Goal: Contribute content: Contribute content

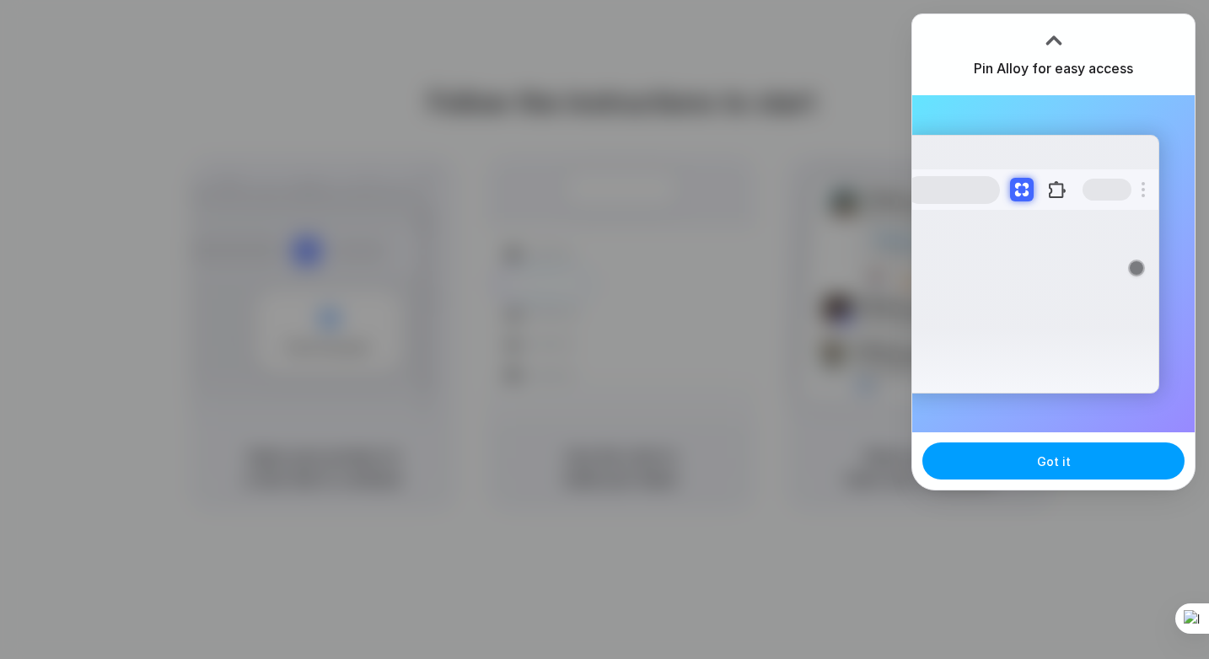
click at [1031, 467] on button "Got it" at bounding box center [1053, 461] width 262 height 37
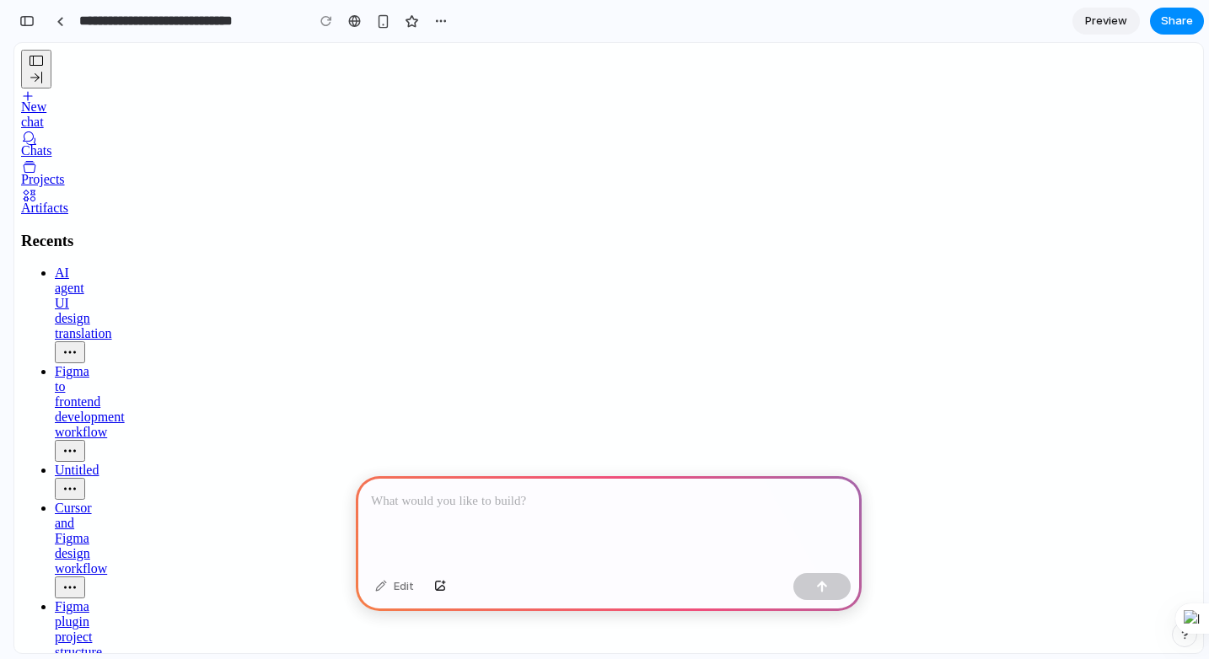
click at [567, 532] on div at bounding box center [609, 521] width 506 height 90
click at [498, 523] on div at bounding box center [609, 521] width 506 height 90
click at [400, 502] on p "**********" at bounding box center [609, 502] width 476 height 20
click at [540, 502] on p "**********" at bounding box center [609, 502] width 476 height 20
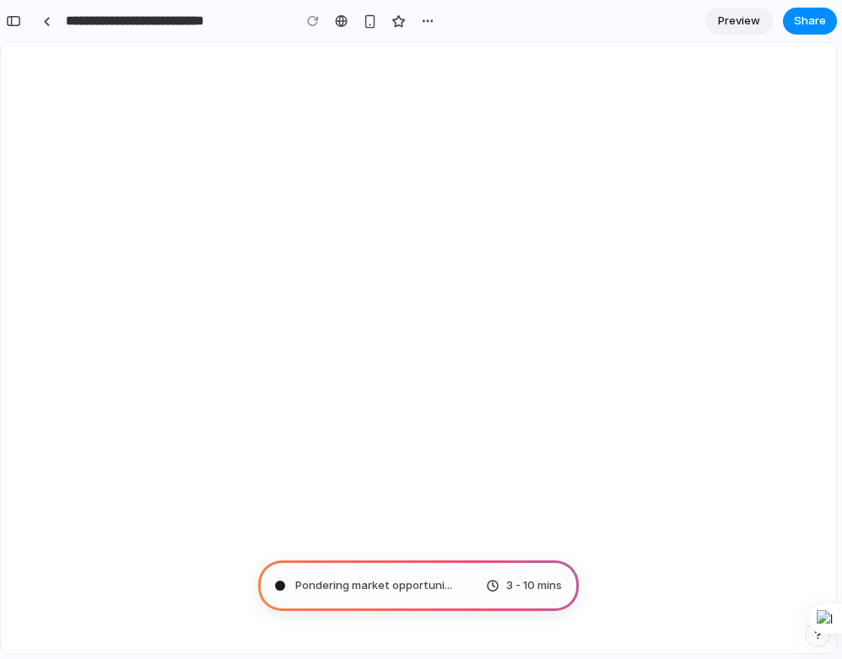
type input "**********"
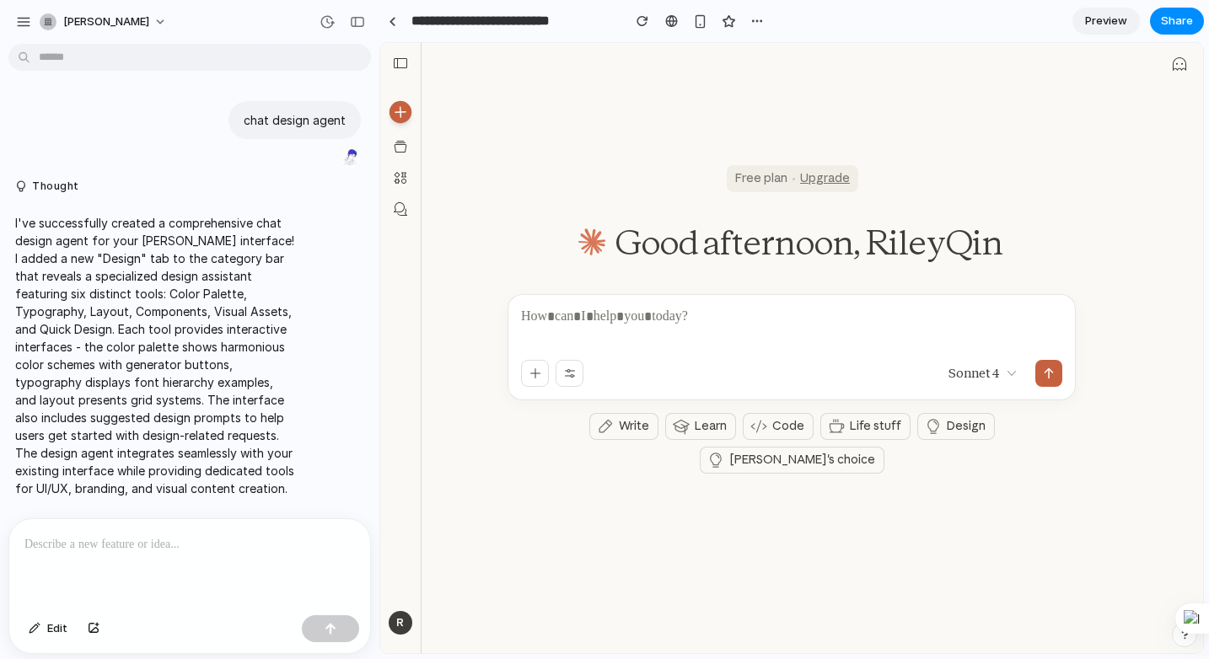
click at [398, 114] on icon at bounding box center [400, 112] width 17 height 17
click at [705, 347] on div at bounding box center [791, 328] width 541 height 40
click at [571, 379] on icon "button" at bounding box center [569, 373] width 13 height 13
click at [619, 423] on span "Write" at bounding box center [634, 427] width 30 height 17
click at [1100, 24] on span "Preview" at bounding box center [1106, 21] width 42 height 17
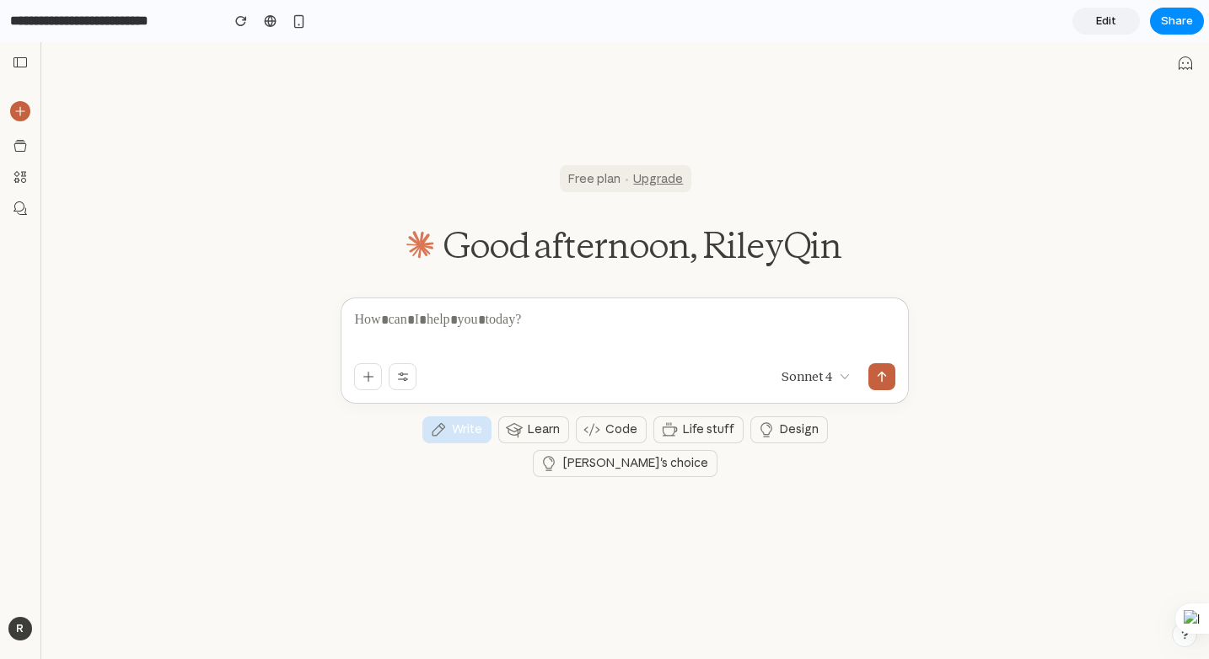
click at [500, 379] on div at bounding box center [559, 376] width 411 height 27
click at [498, 421] on button "Learn" at bounding box center [533, 430] width 71 height 27
click at [605, 438] on span "Code" at bounding box center [621, 430] width 32 height 17
click at [661, 437] on icon at bounding box center [669, 430] width 17 height 17
click at [1103, 22] on span "Edit" at bounding box center [1106, 21] width 20 height 17
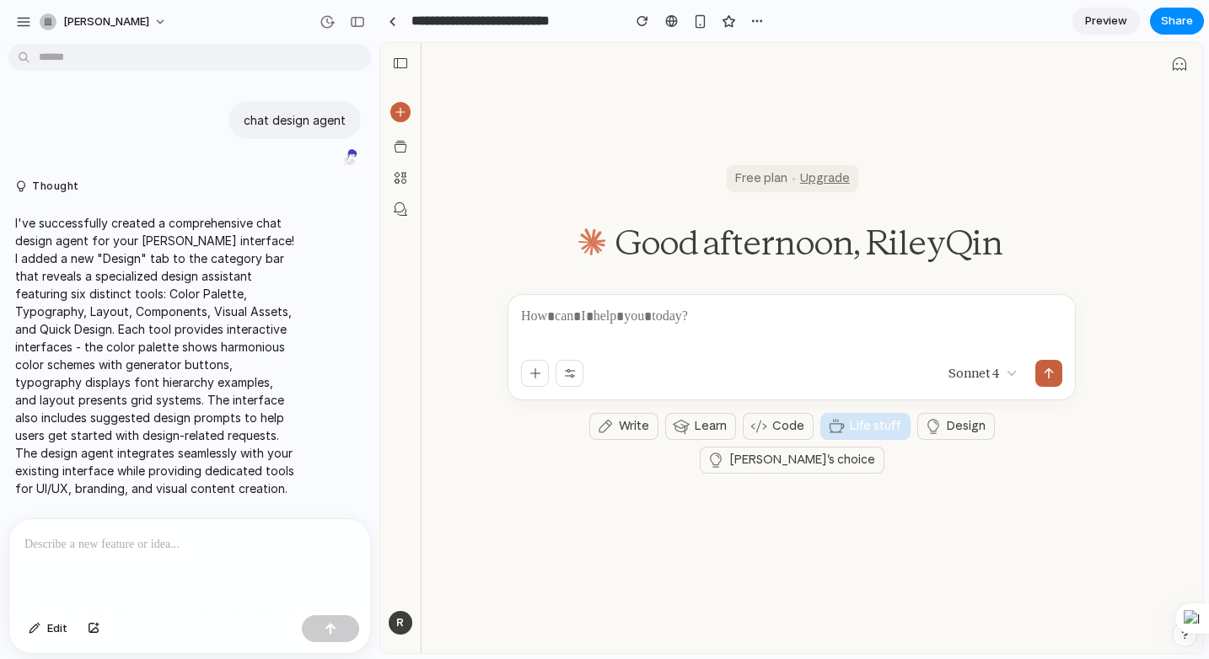
click at [770, 183] on div "Free plan Upgrade" at bounding box center [793, 178] width 132 height 27
click at [40, 632] on button "Edit" at bounding box center [48, 629] width 56 height 27
click at [153, 581] on div at bounding box center [189, 563] width 361 height 89
click at [992, 374] on div at bounding box center [792, 349] width 822 height 610
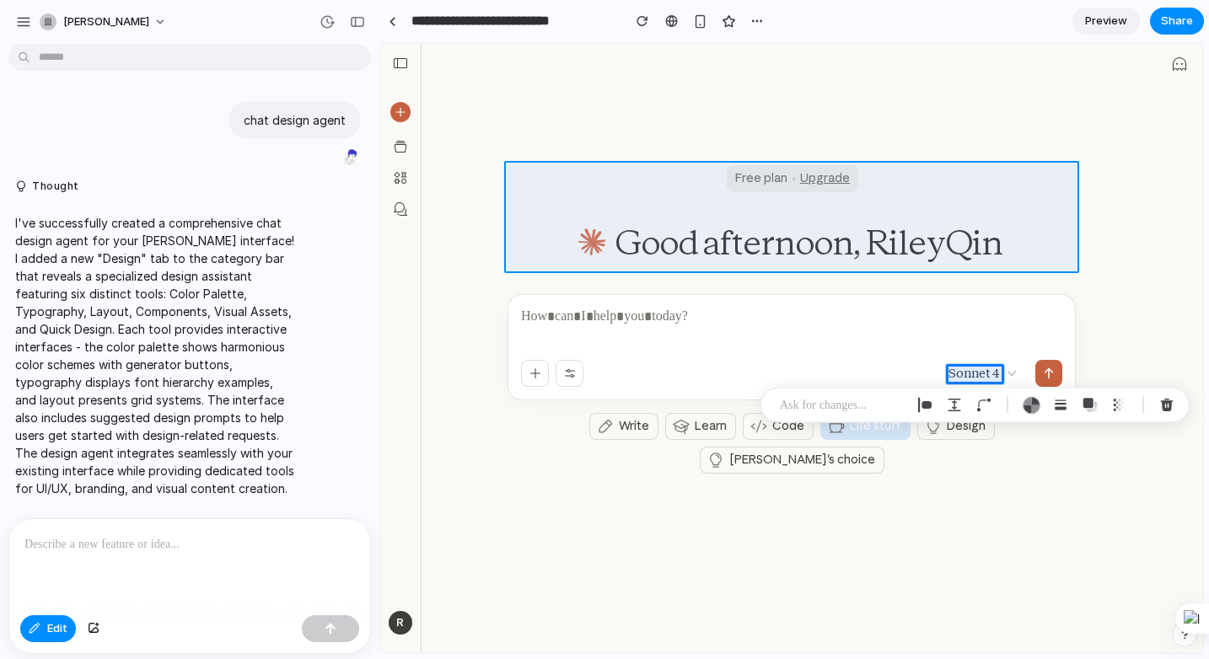
click at [949, 202] on div at bounding box center [792, 349] width 822 height 610
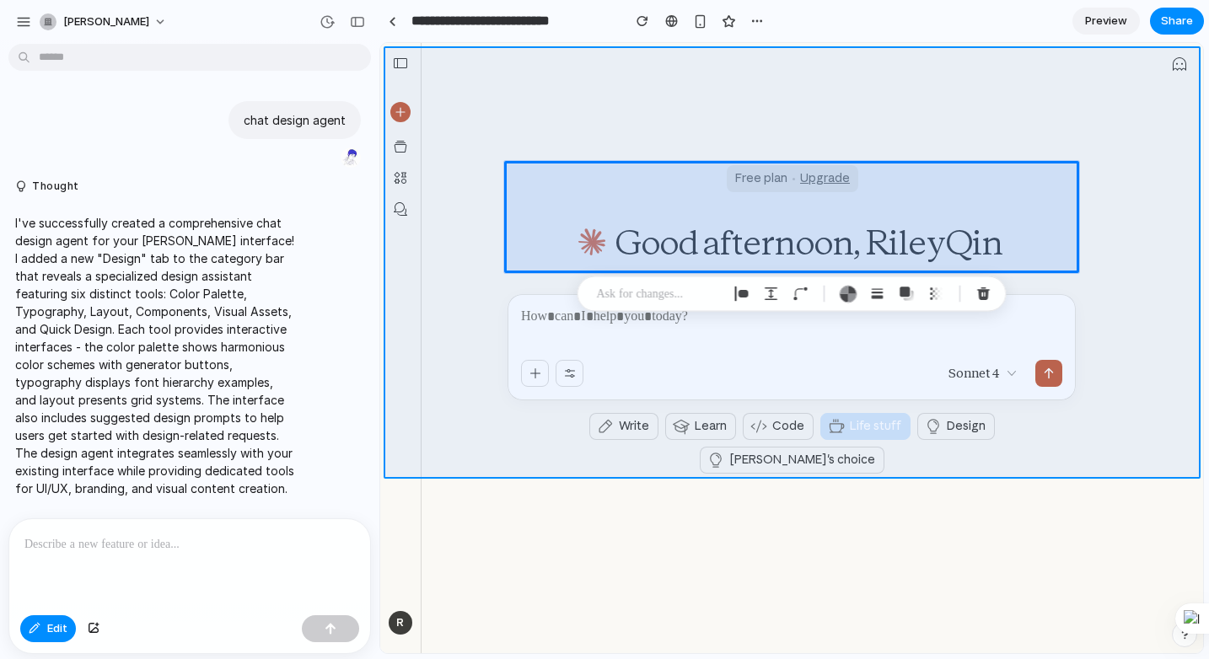
click at [851, 103] on div at bounding box center [792, 349] width 822 height 610
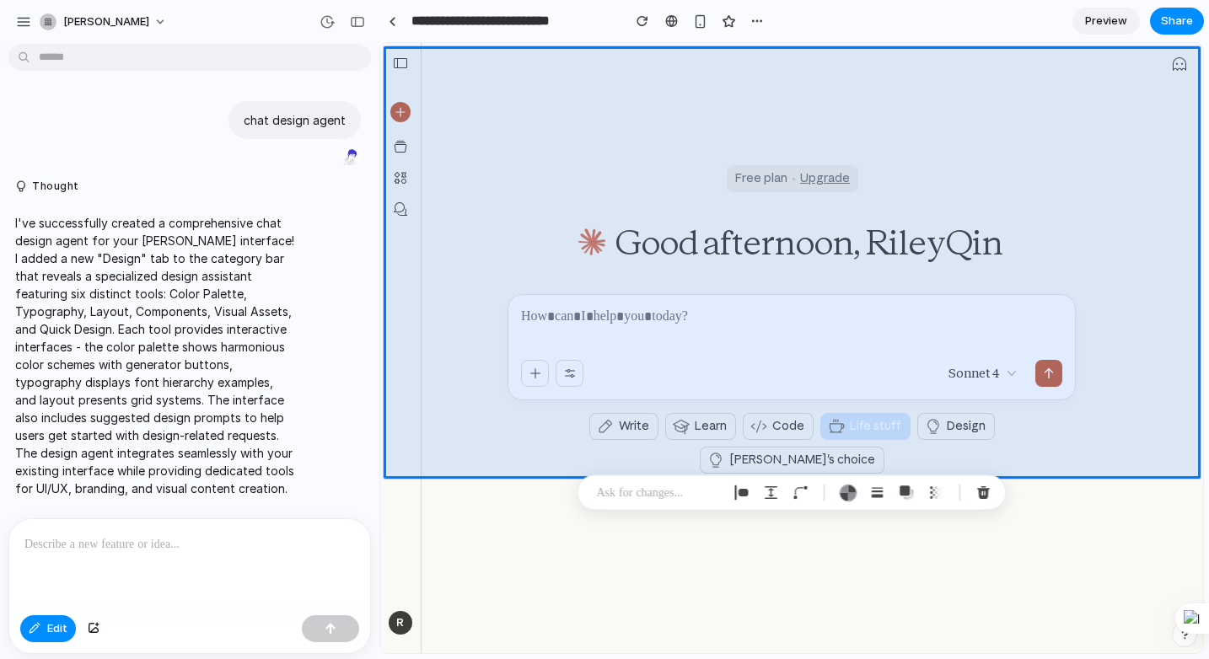
click at [840, 30] on section "**********" at bounding box center [791, 21] width 825 height 42
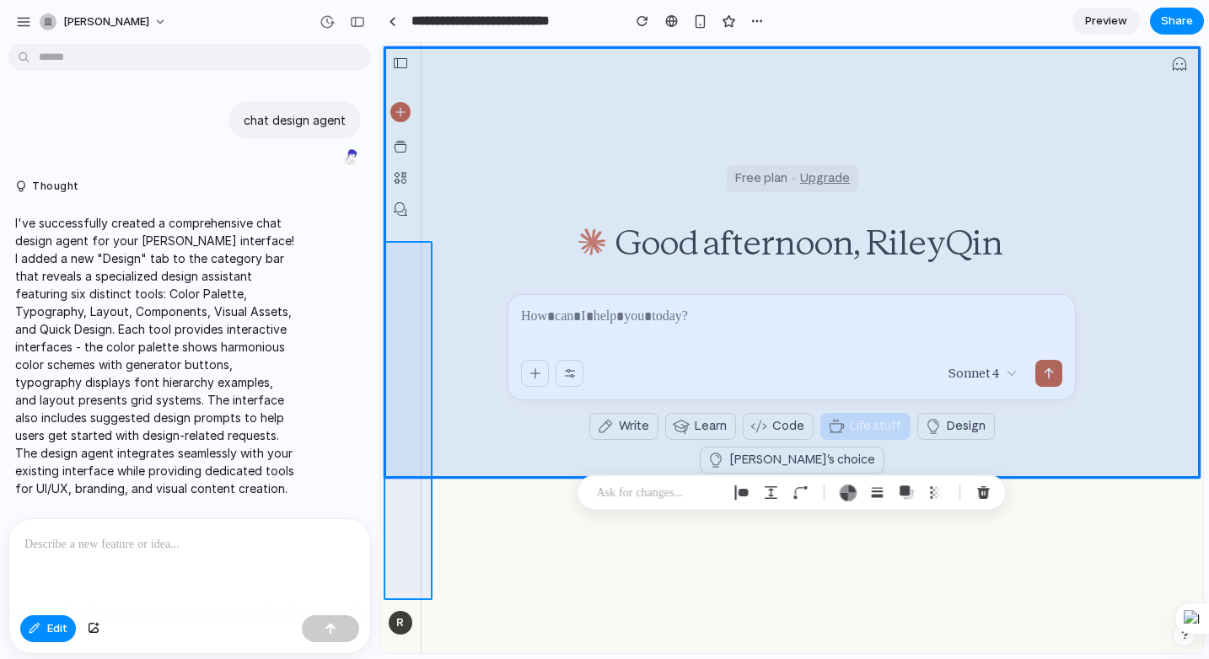
click at [395, 569] on div at bounding box center [792, 349] width 822 height 610
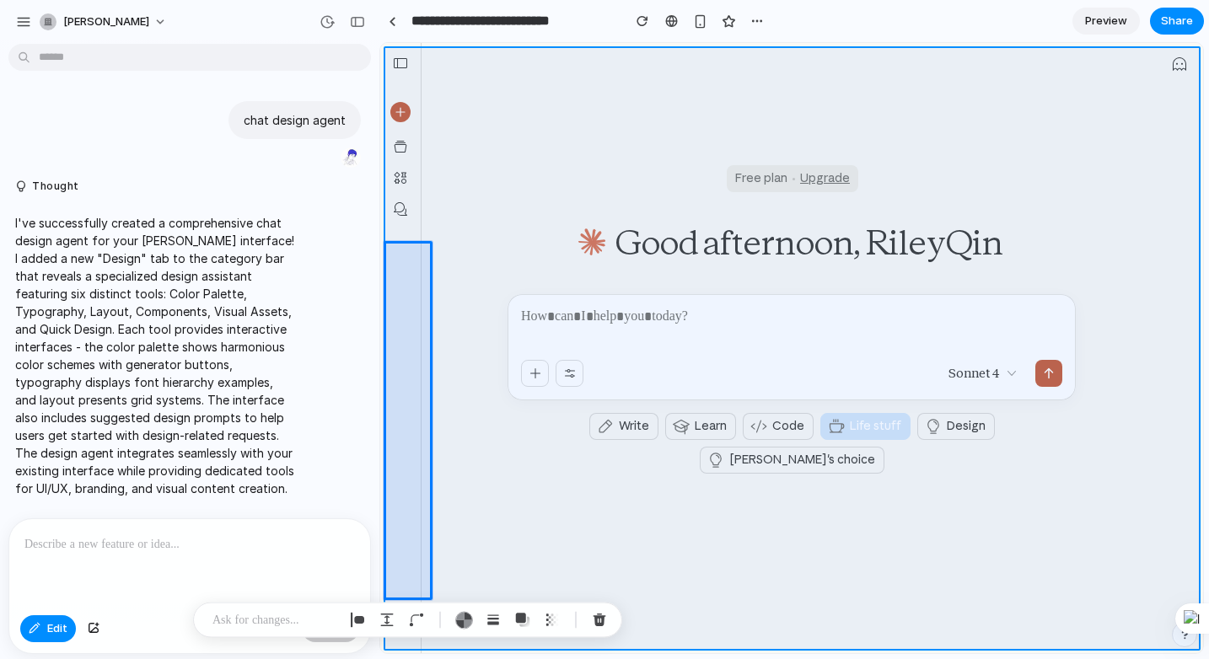
click at [625, 581] on div at bounding box center [792, 349] width 822 height 610
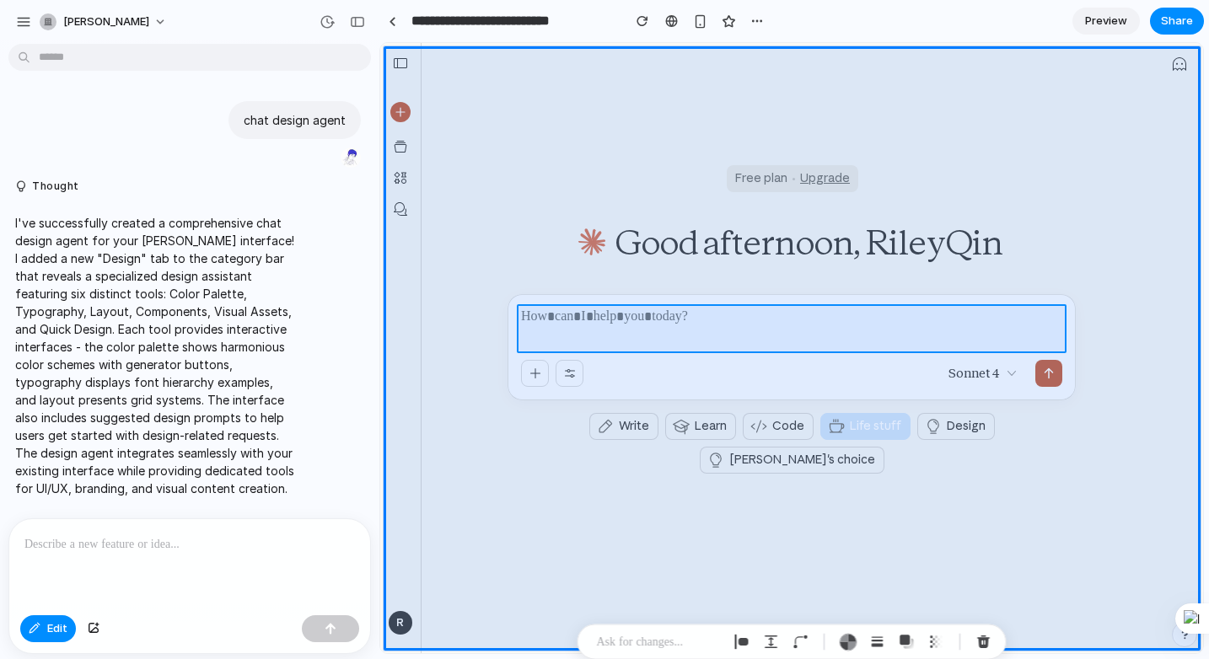
click at [621, 331] on div at bounding box center [792, 349] width 822 height 610
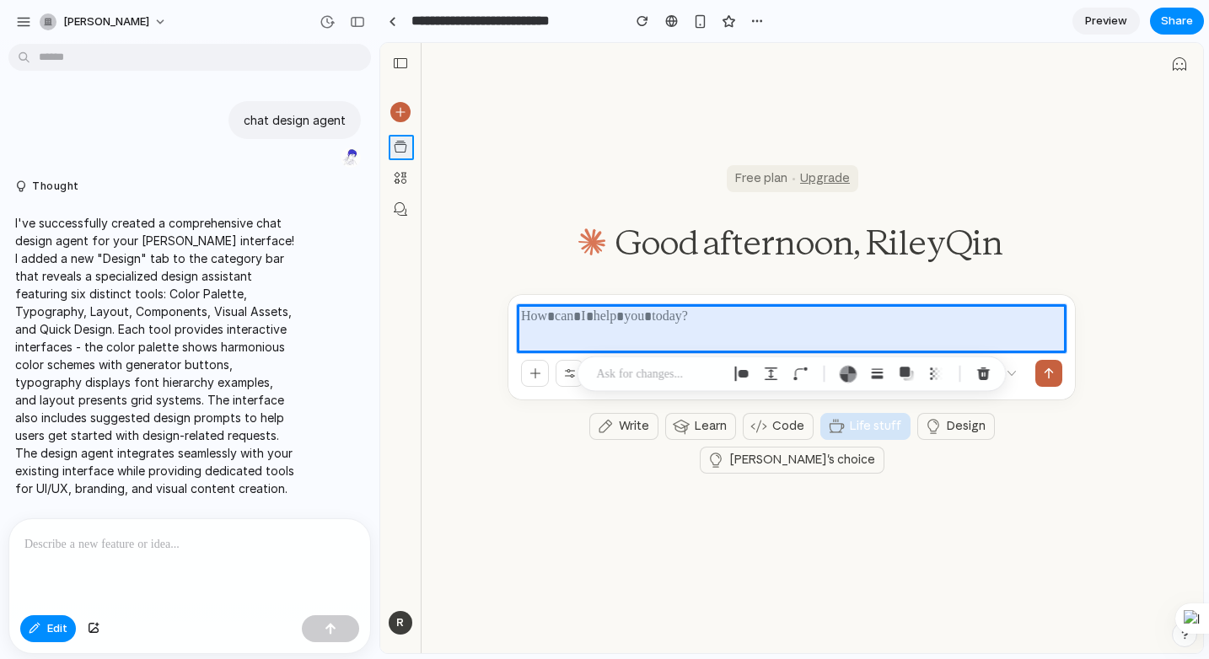
click at [401, 148] on div at bounding box center [792, 349] width 822 height 610
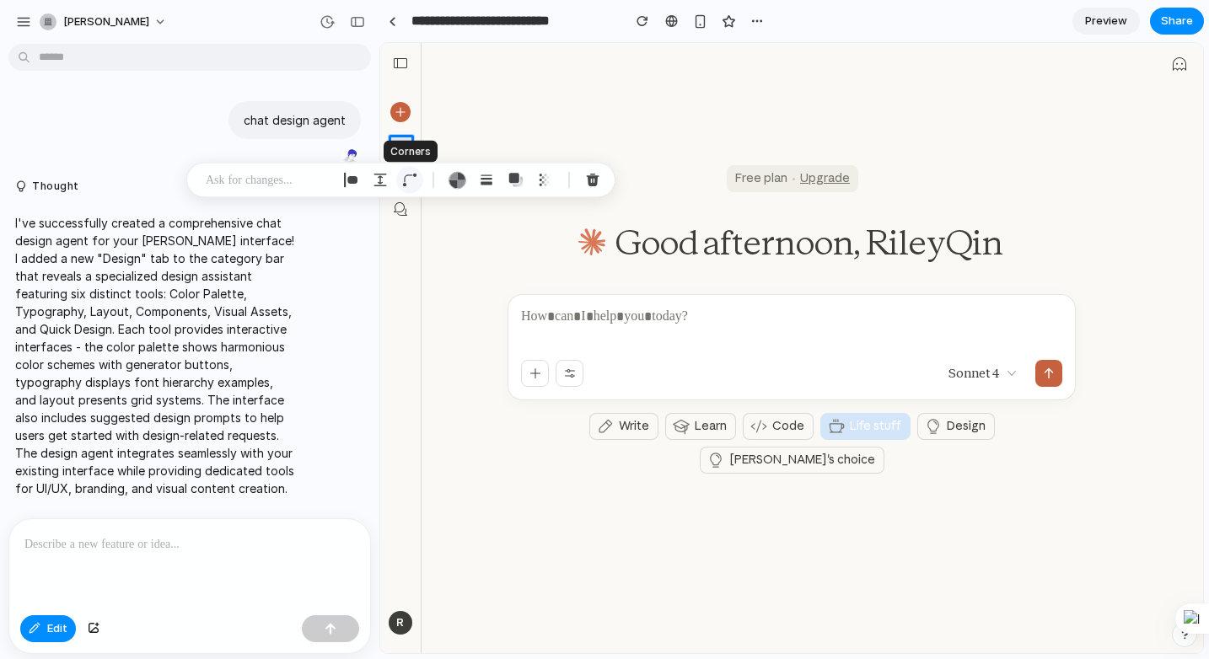
click at [411, 180] on div "button" at bounding box center [409, 180] width 15 height 15
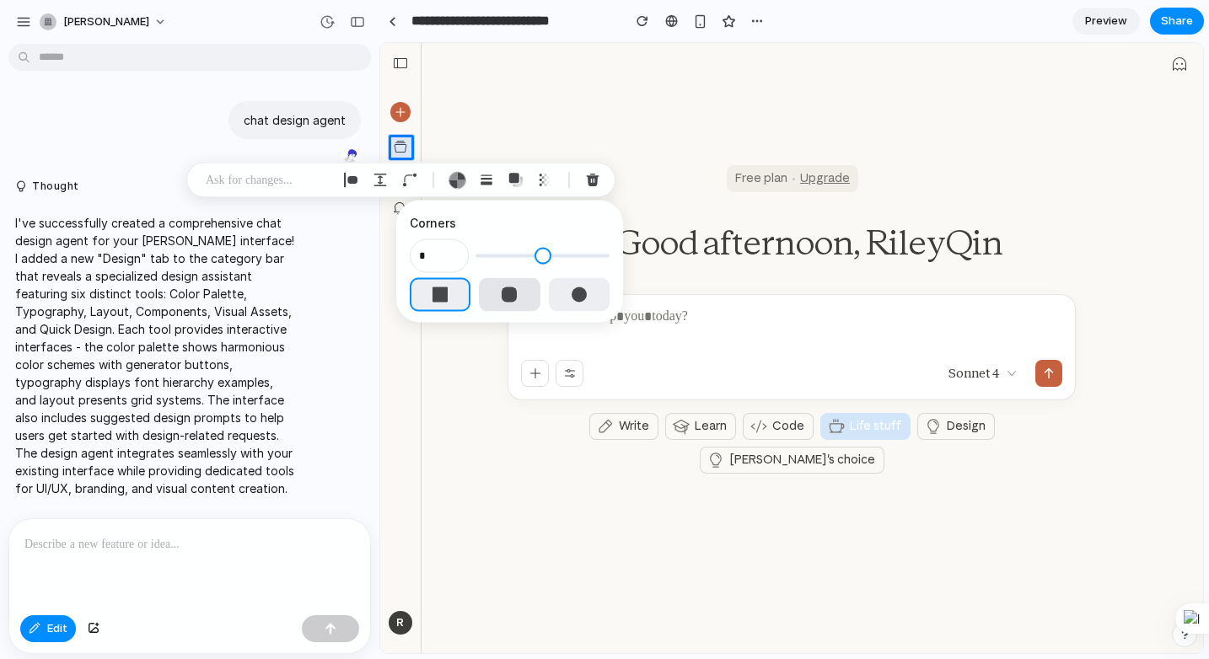
click at [502, 291] on div "button" at bounding box center [509, 295] width 15 height 15
type input "*"
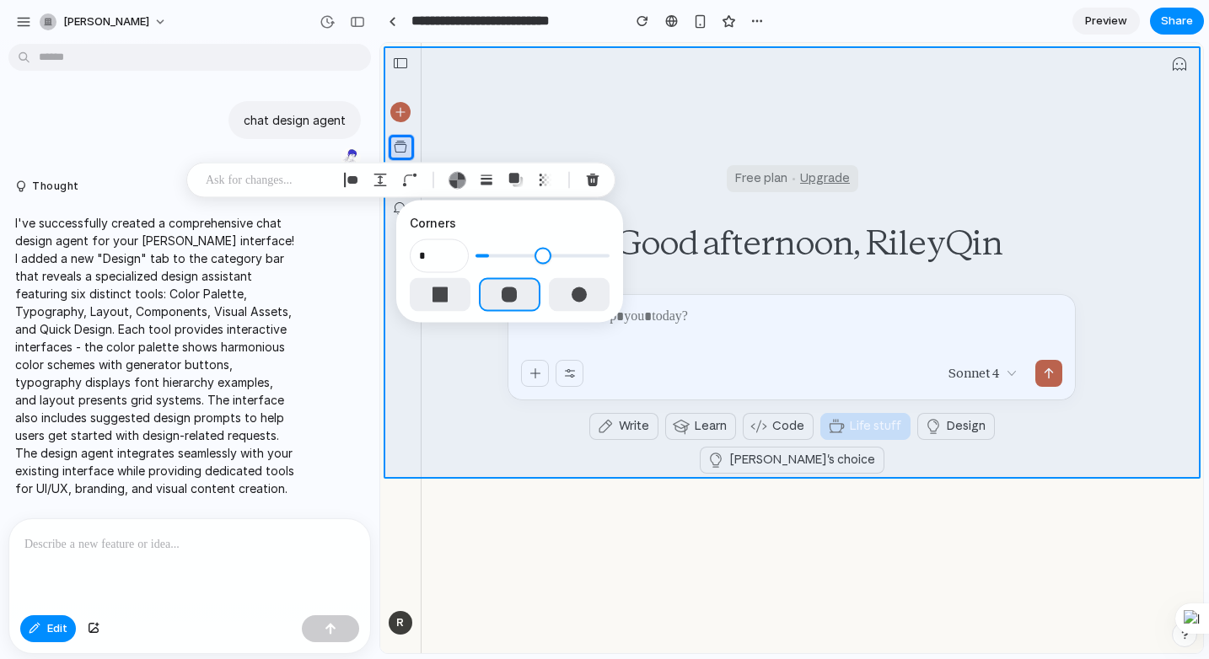
click at [526, 54] on div at bounding box center [792, 349] width 822 height 610
type input "*"
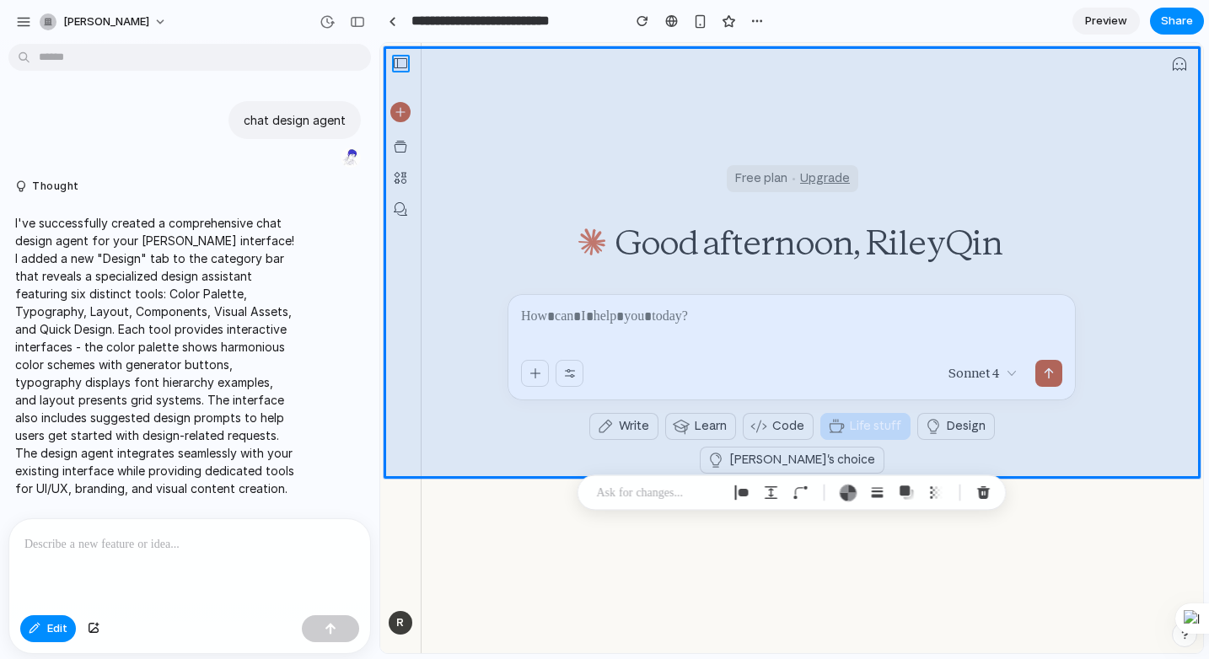
click at [399, 64] on div at bounding box center [792, 349] width 822 height 610
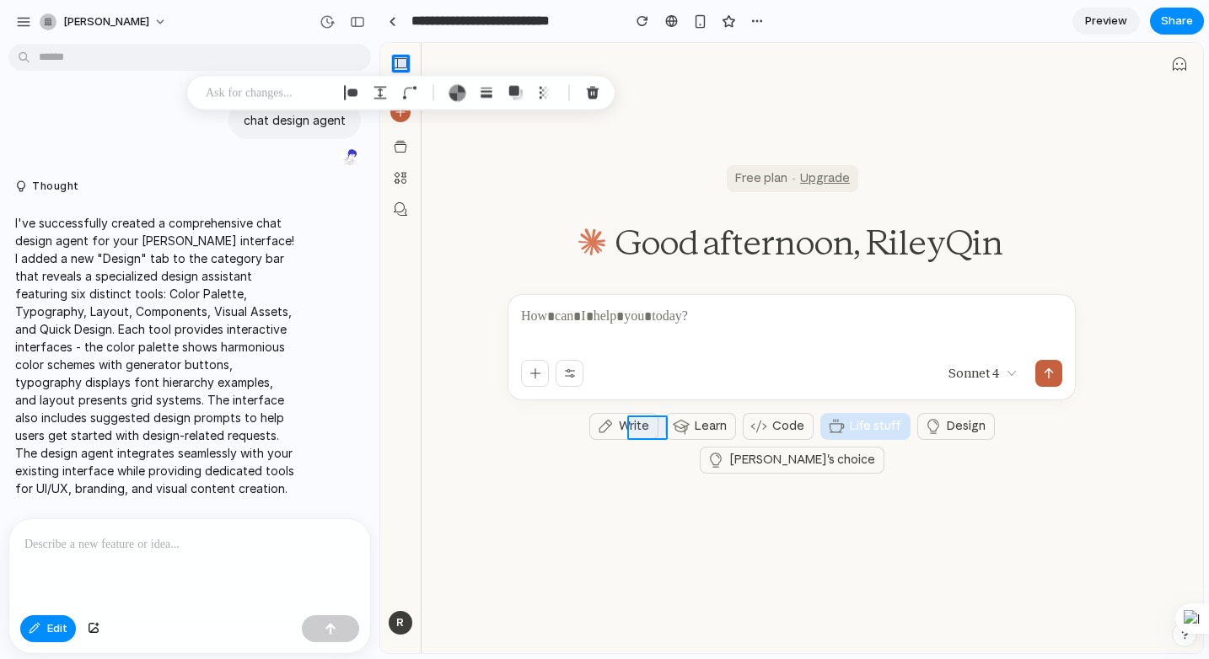
click at [639, 427] on div at bounding box center [792, 349] width 822 height 610
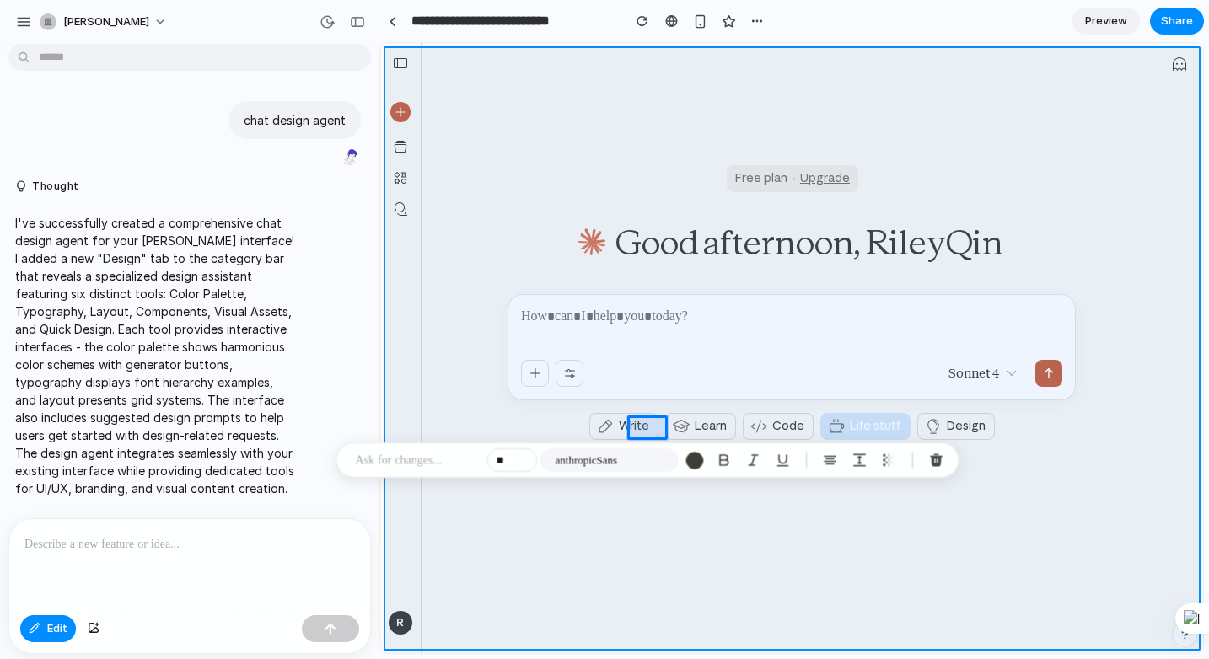
click at [629, 521] on div at bounding box center [792, 349] width 822 height 610
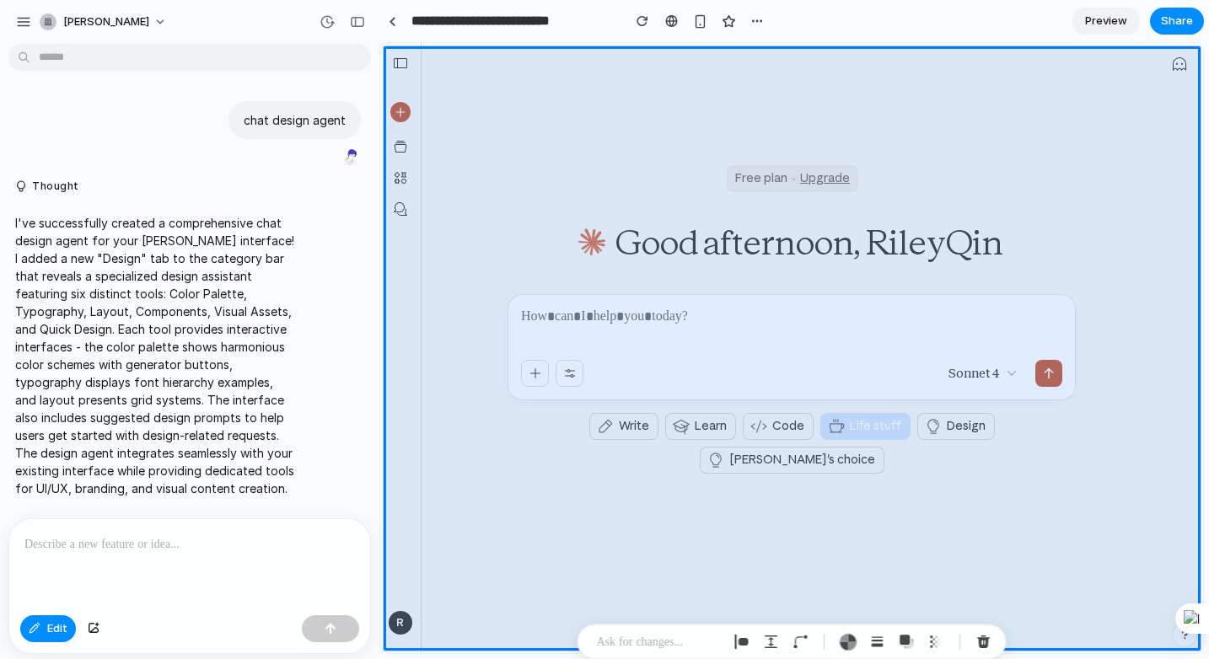
click at [183, 359] on p "I've successfully created a comprehensive chat design agent for your [PERSON_NA…" at bounding box center [156, 355] width 282 height 283
click at [231, 457] on p "I've successfully created a comprehensive chat design agent for your [PERSON_NA…" at bounding box center [156, 355] width 282 height 283
click at [764, 22] on button "button" at bounding box center [757, 20] width 25 height 25
click at [960, 212] on div "Duplicate Delete" at bounding box center [604, 329] width 1209 height 659
click at [315, 359] on div "I've successfully created a comprehensive chat design agent for your [PERSON_NA…" at bounding box center [184, 356] width 352 height 304
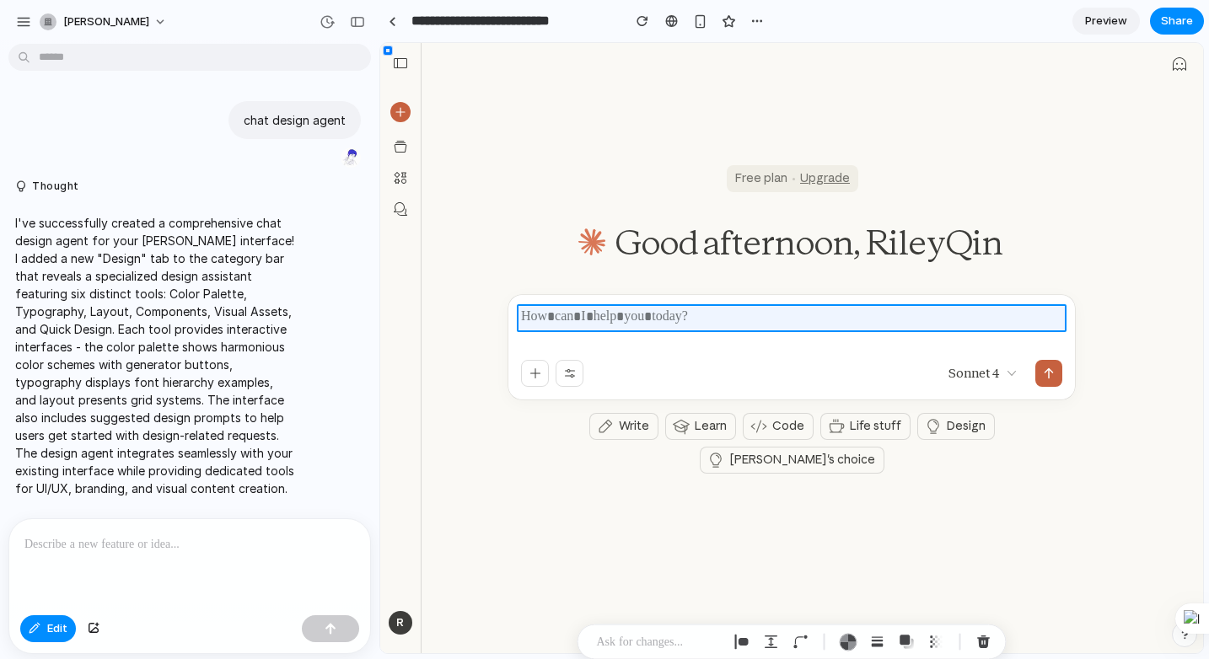
click at [682, 315] on div at bounding box center [792, 349] width 822 height 610
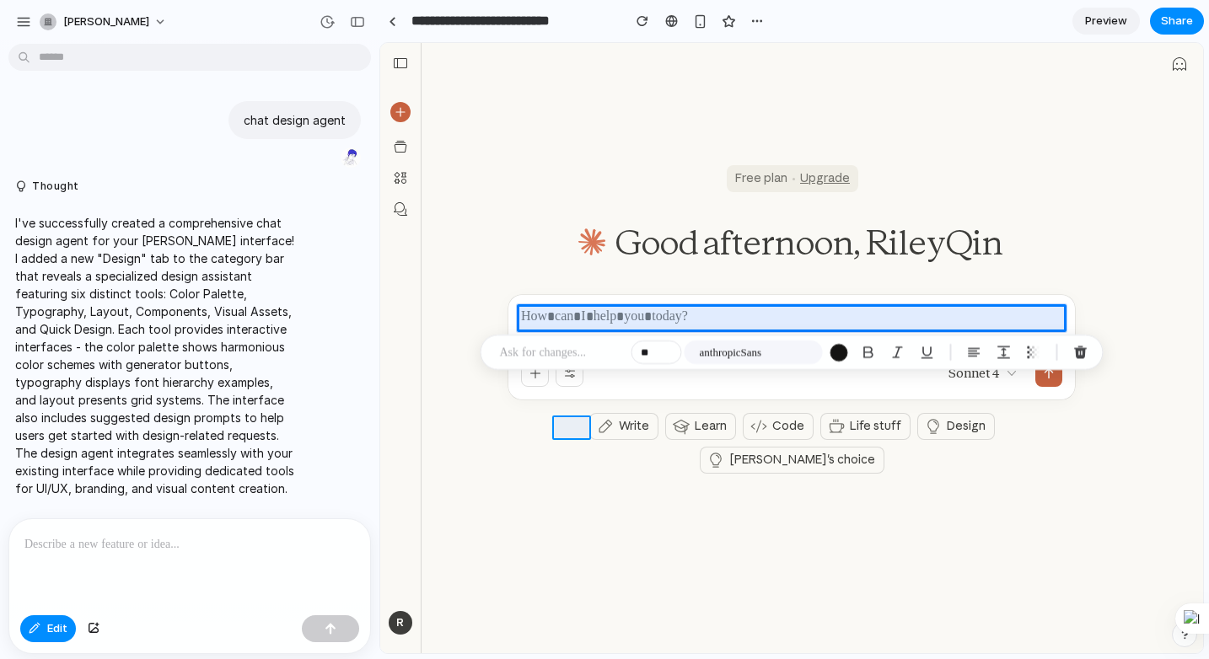
click at [573, 421] on div at bounding box center [792, 349] width 822 height 610
type input "**"
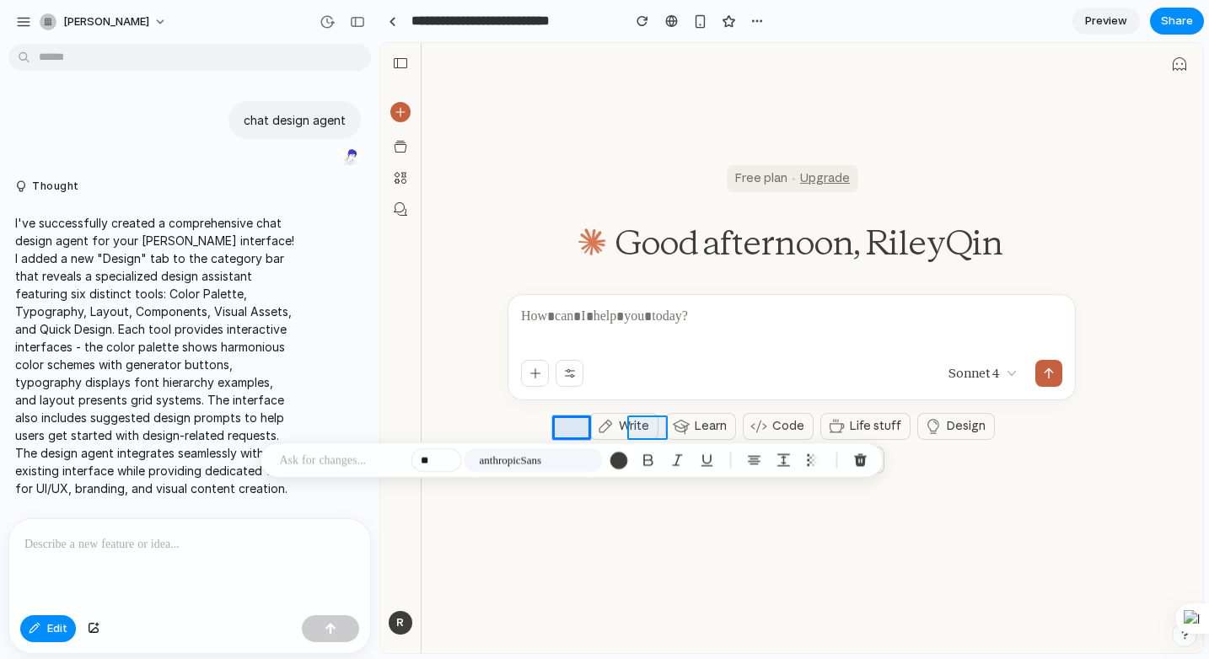
click at [647, 431] on div at bounding box center [792, 349] width 822 height 610
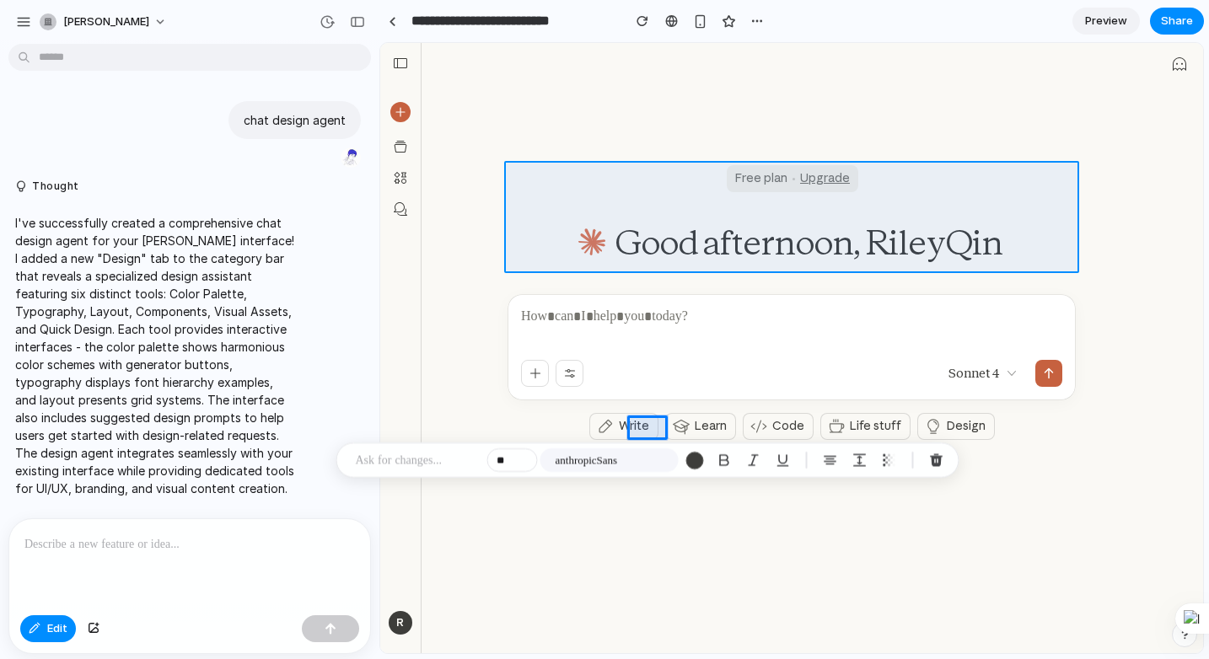
click at [519, 175] on div at bounding box center [792, 349] width 822 height 610
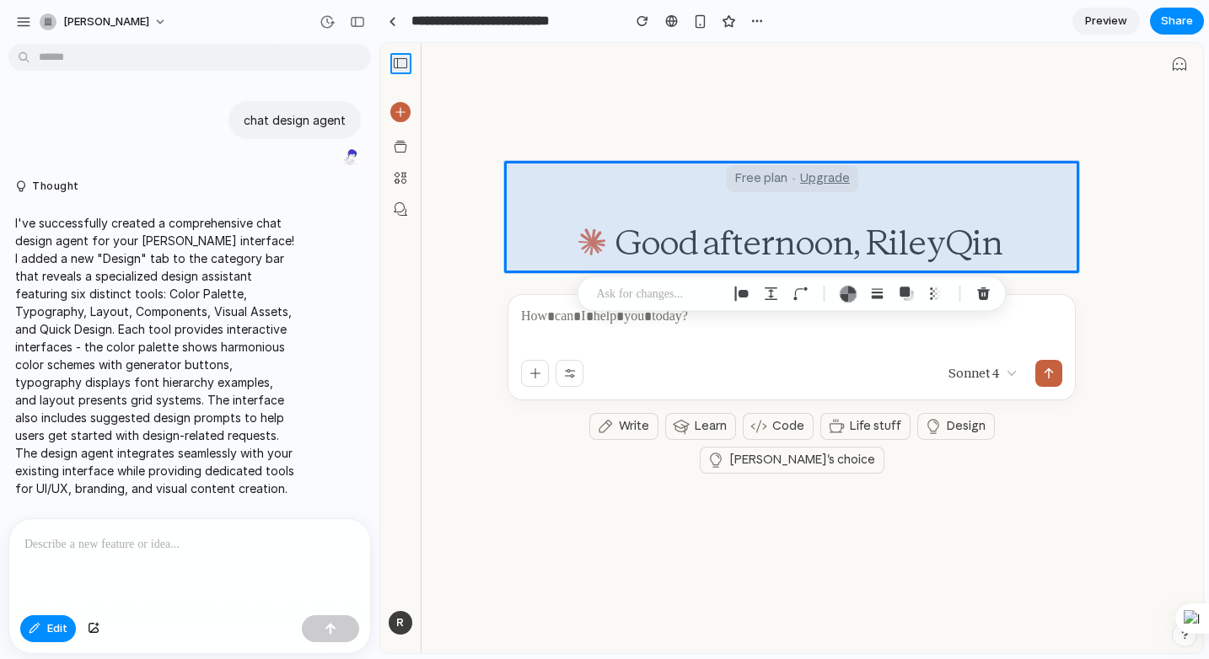
click at [395, 63] on div at bounding box center [792, 349] width 822 height 610
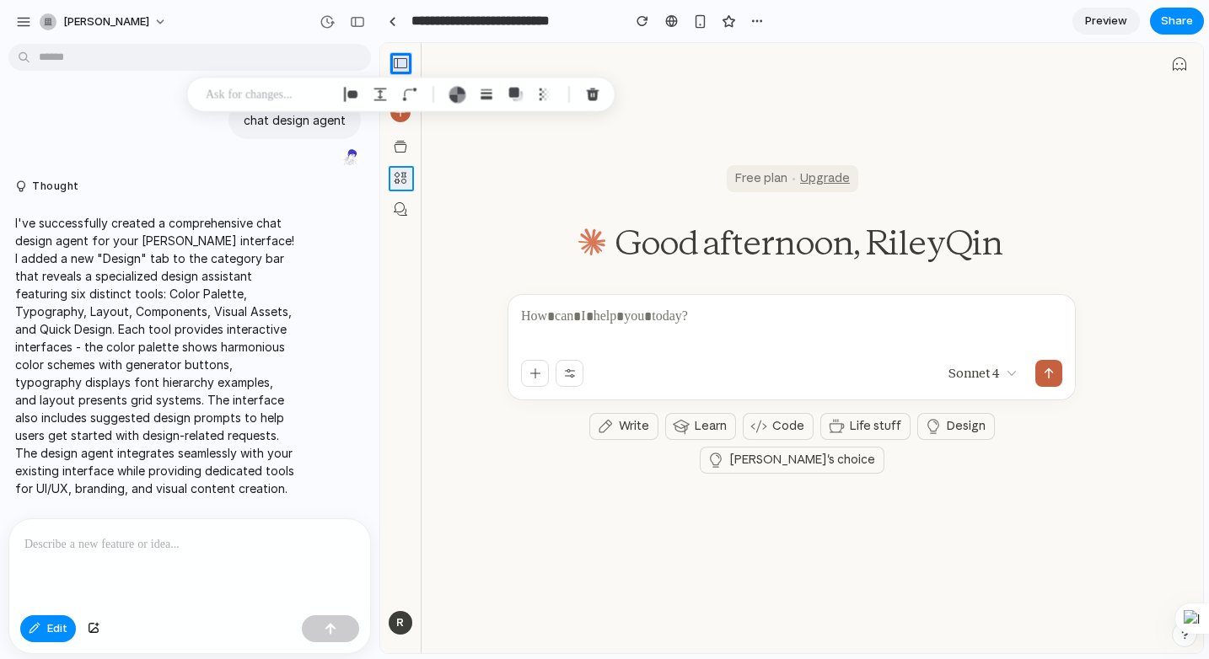
click at [399, 182] on div at bounding box center [792, 349] width 822 height 610
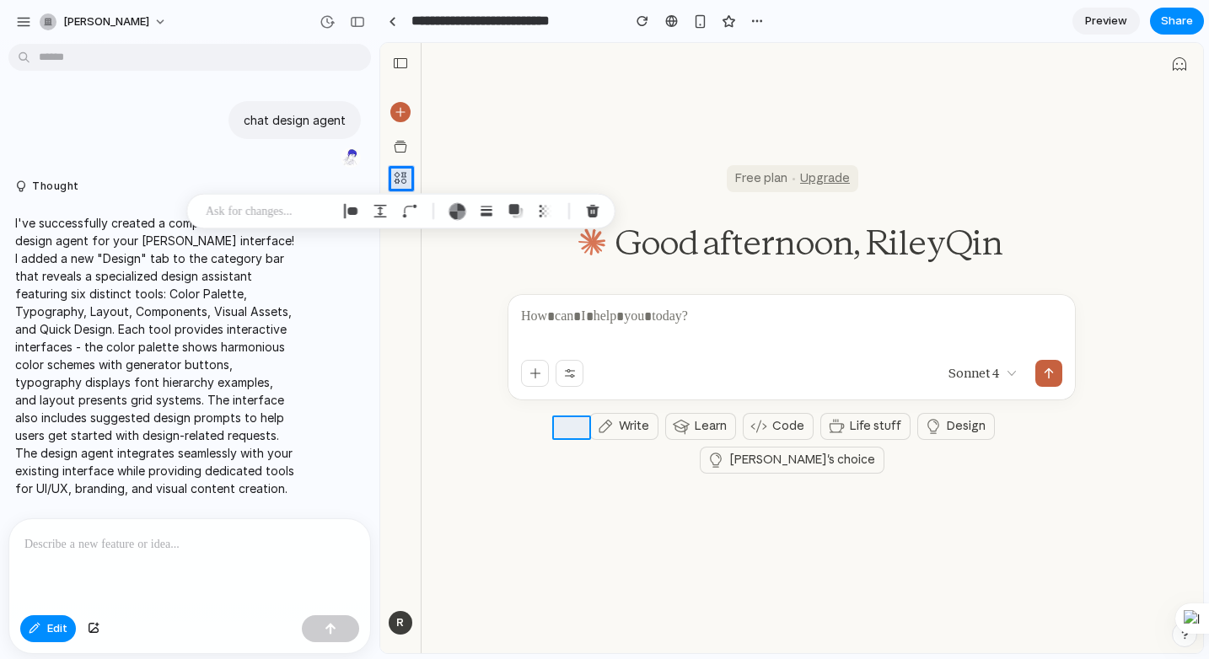
click at [557, 424] on div at bounding box center [792, 349] width 822 height 610
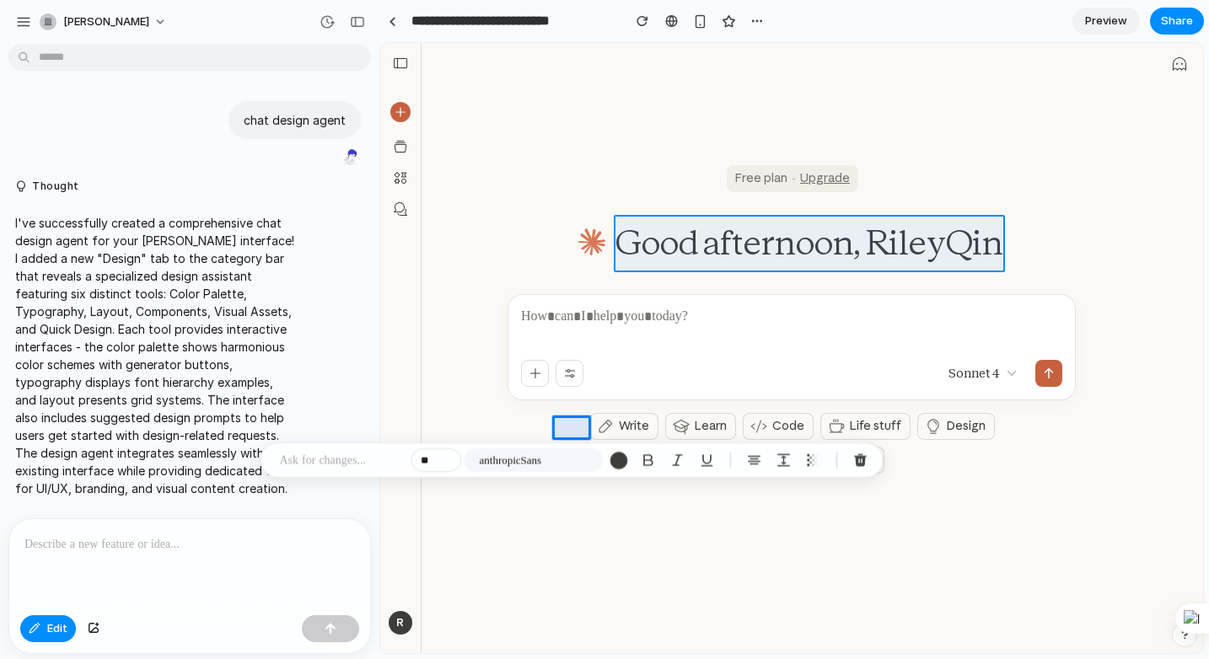
click at [667, 242] on div at bounding box center [792, 349] width 822 height 610
